Goal: Task Accomplishment & Management: Use online tool/utility

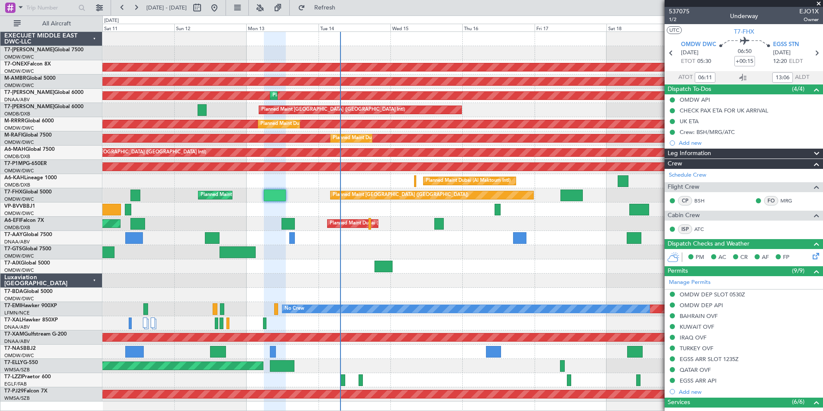
scroll to position [158, 0]
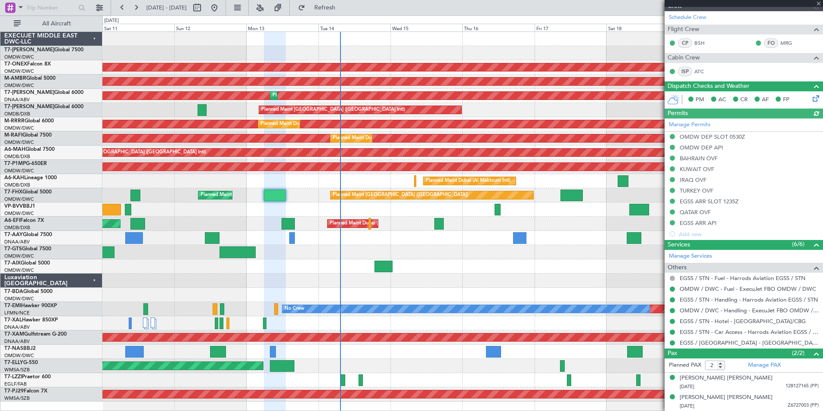
type input "[PERSON_NAME] (ANI)"
type input "7316"
type input "[PERSON_NAME] (ANI)"
type input "7316"
type input "[PERSON_NAME] (ANI)"
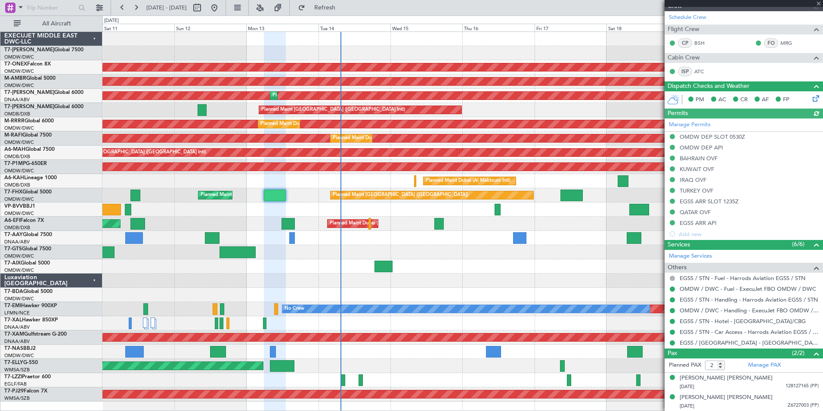
type input "7316"
type input "[PERSON_NAME] (ANI)"
type input "7316"
type input "[PERSON_NAME] (ANI)"
type input "7316"
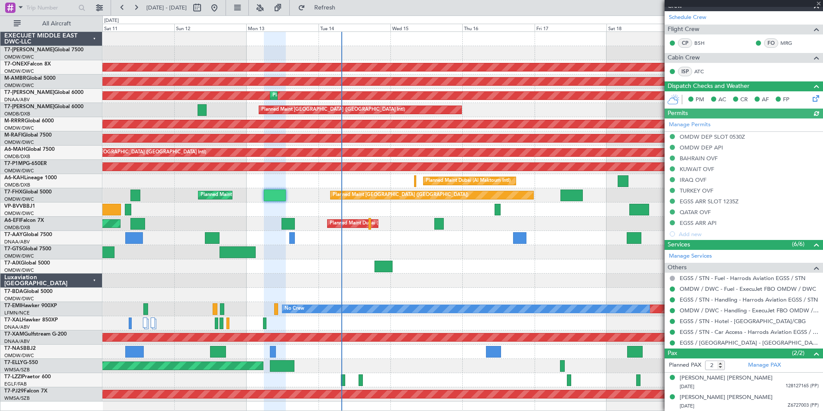
type input "[PERSON_NAME] (ANI)"
type input "7316"
click at [251, 100] on div "AOG Maint Dubai (Al Maktoum Intl) Planned Maint [GEOGRAPHIC_DATA] (Al Maktoum I…" at bounding box center [462, 96] width 720 height 14
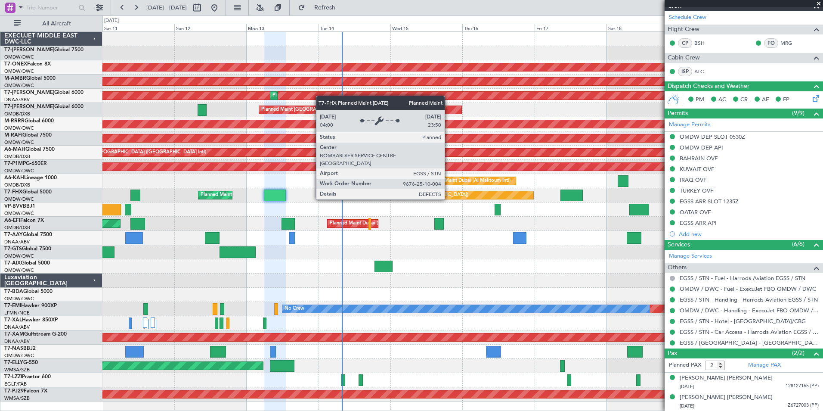
click at [448, 191] on div "Planned Maint [GEOGRAPHIC_DATA] ([GEOGRAPHIC_DATA])" at bounding box center [432, 195] width 203 height 8
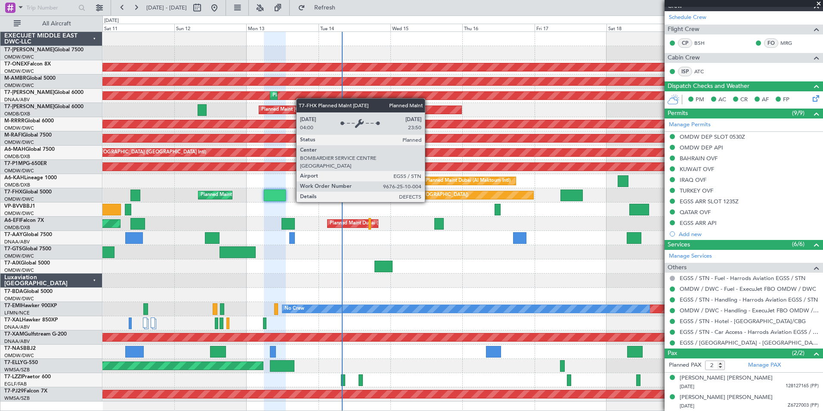
click at [429, 193] on div "Planned Maint [GEOGRAPHIC_DATA] ([GEOGRAPHIC_DATA])" at bounding box center [432, 195] width 203 height 8
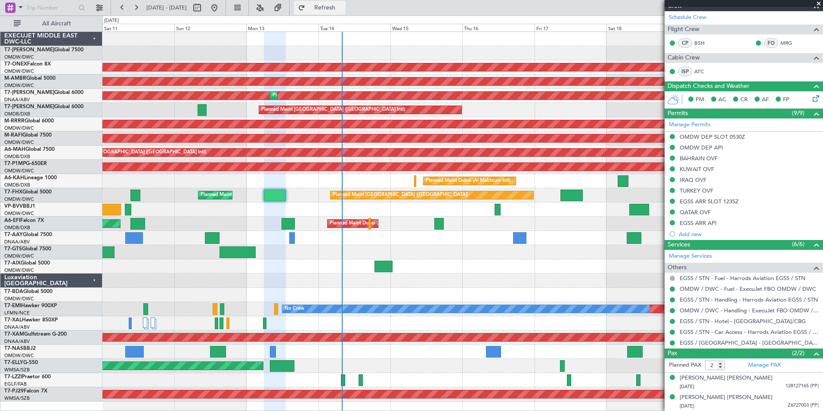
click at [328, 1] on button "Refresh" at bounding box center [320, 8] width 52 height 14
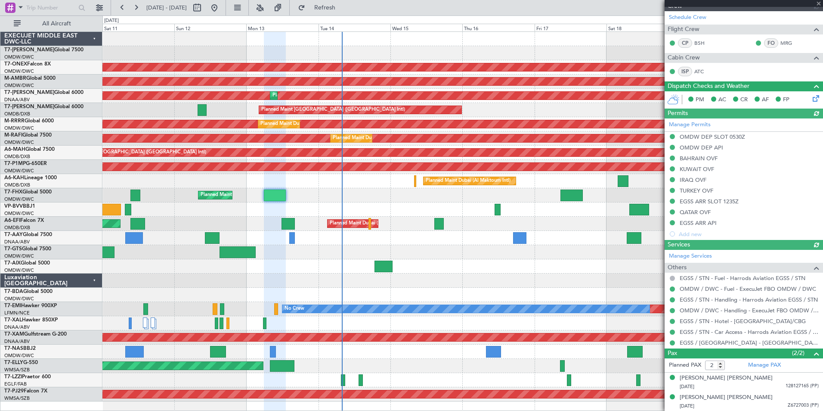
type input "[PERSON_NAME] (ANI)"
type input "7316"
type input "[PERSON_NAME] (ANI)"
type input "7316"
type input "[PERSON_NAME] (ANI)"
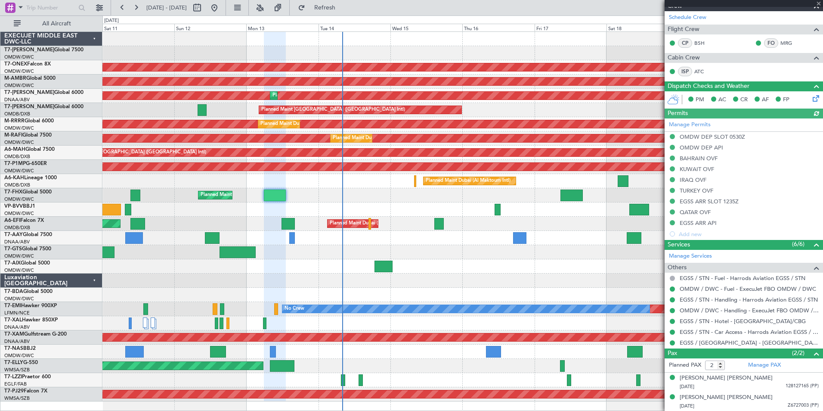
type input "7316"
type input "[PERSON_NAME] (ANI)"
type input "7316"
type input "[PERSON_NAME] (ANI)"
type input "7316"
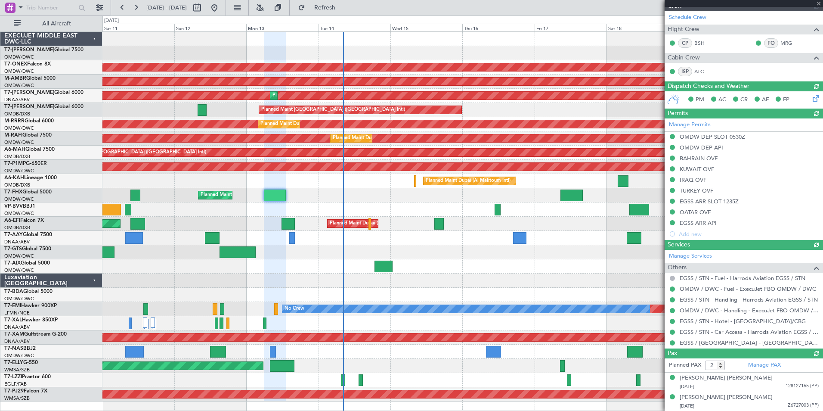
type input "[PERSON_NAME] (ANI)"
type input "7316"
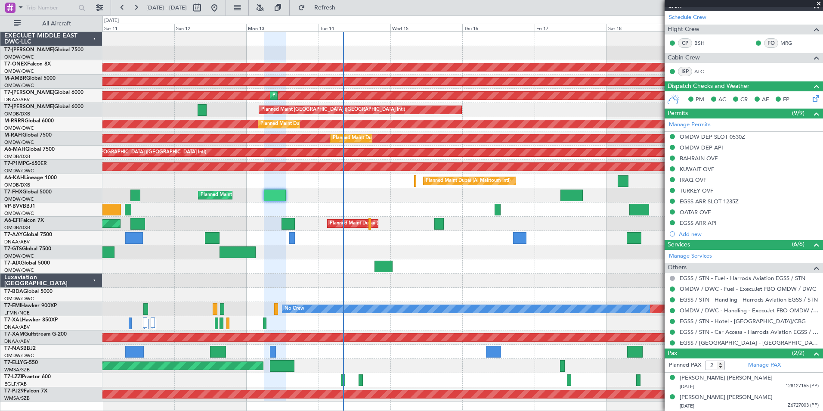
type input "[PERSON_NAME] (ANI)"
type input "7316"
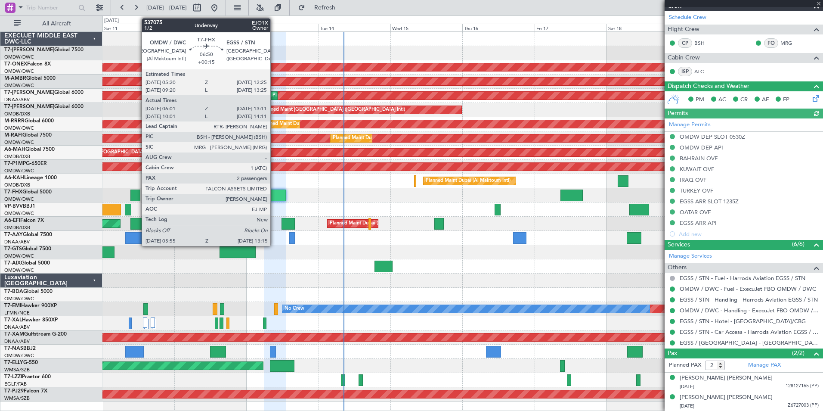
type input "[PERSON_NAME] (ANI)"
type input "7316"
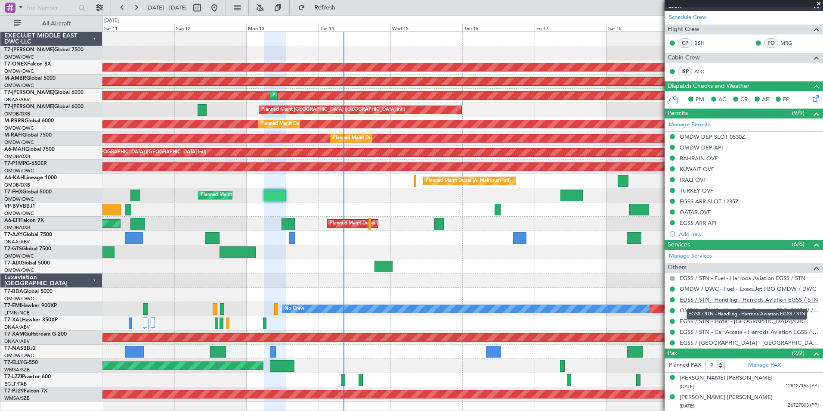
click at [746, 297] on link "EGSS / STN - Handling - Harrods Aviation EGSS / STN" at bounding box center [749, 299] width 138 height 7
type input "[PERSON_NAME] (ANI)"
type input "7316"
type input "[PERSON_NAME] (ANI)"
type input "7316"
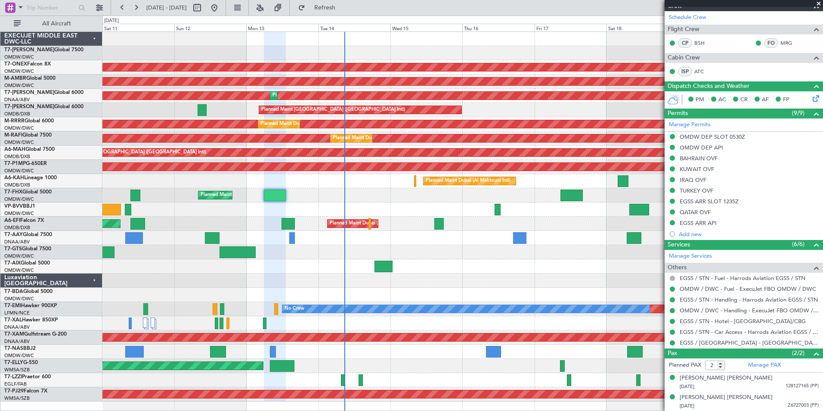
type input "[PERSON_NAME] (ANI)"
type input "7316"
type input "[PERSON_NAME] (ANI)"
type input "7316"
type input "[PERSON_NAME] (ANI)"
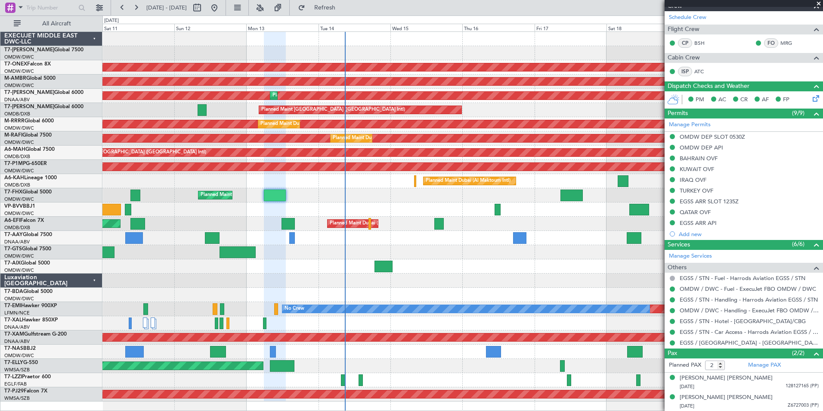
type input "7316"
type input "[PERSON_NAME] (ANI)"
type input "7316"
